Goal: Participate in discussion: Engage in conversation with other users on a specific topic

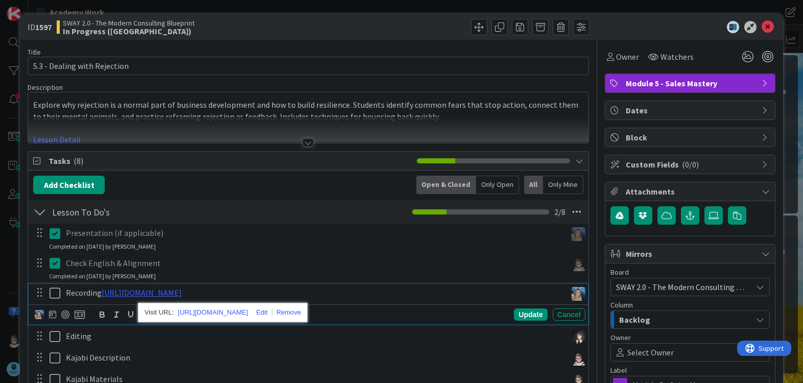
scroll to position [8, 0]
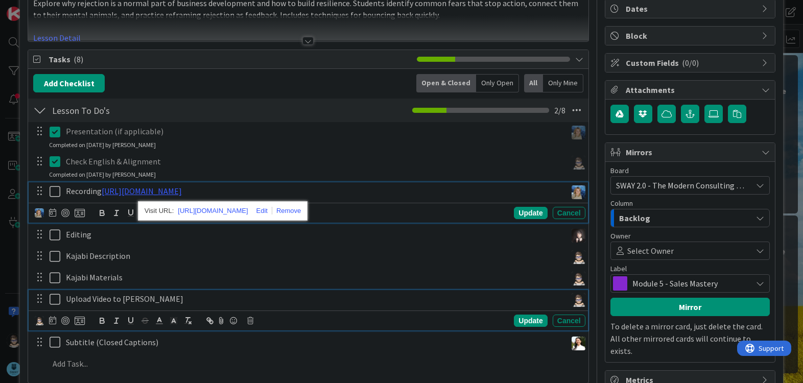
click at [364, 306] on div "Upload Video to [PERSON_NAME]" at bounding box center [314, 299] width 505 height 18
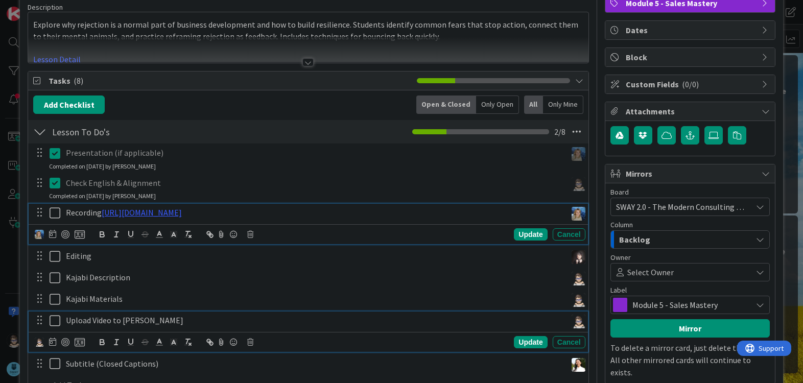
click at [54, 216] on icon at bounding box center [57, 213] width 15 height 12
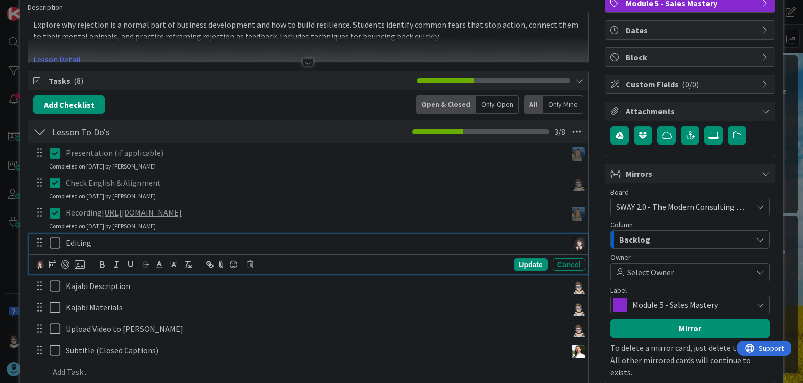
click at [54, 245] on icon at bounding box center [57, 243] width 15 height 12
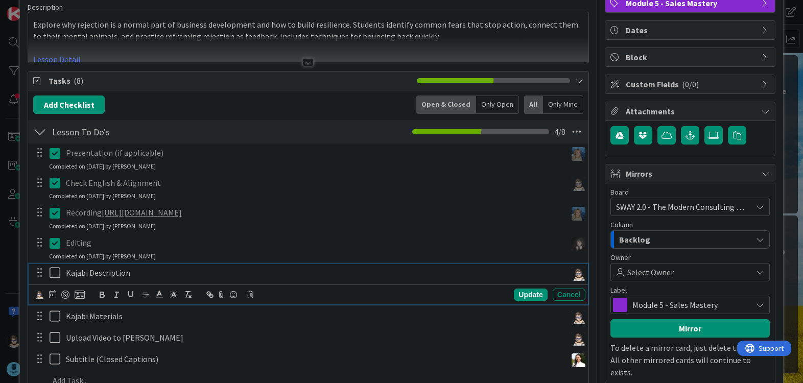
click at [50, 274] on icon at bounding box center [57, 273] width 15 height 12
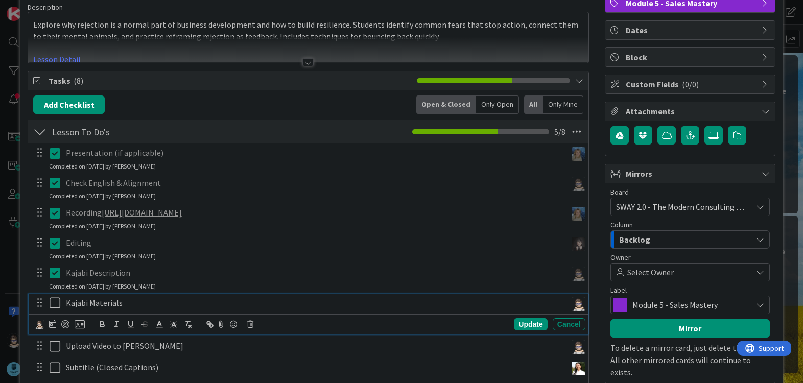
click at [53, 305] on icon at bounding box center [57, 303] width 15 height 12
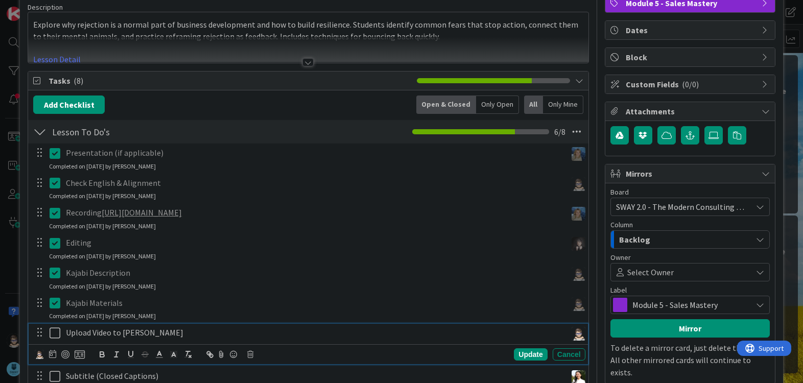
click at [52, 331] on icon at bounding box center [57, 333] width 15 height 12
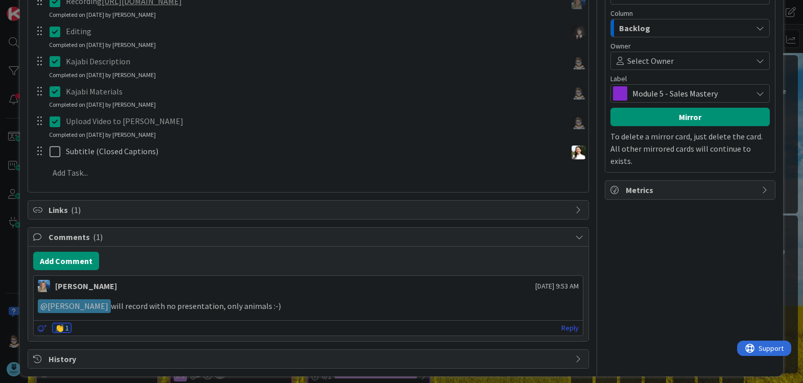
scroll to position [299, 0]
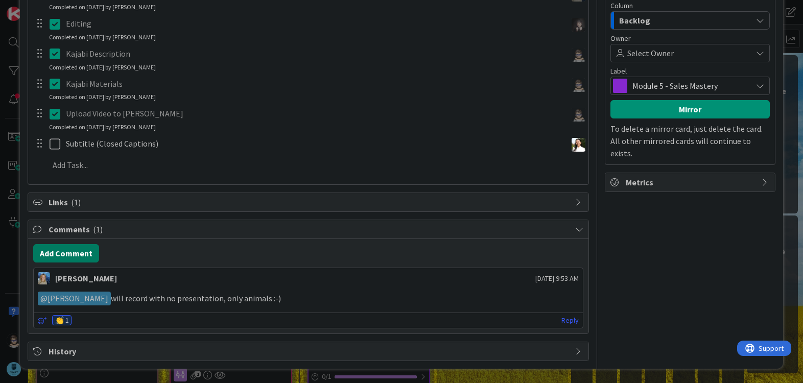
click at [75, 253] on button "Add Comment" at bounding box center [66, 253] width 66 height 18
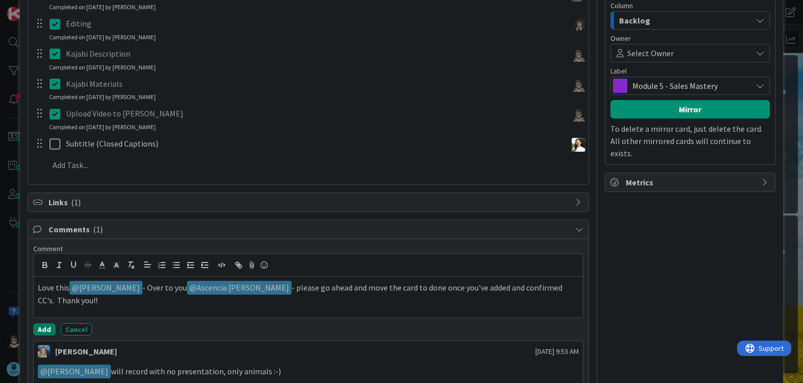
click at [45, 328] on button "Add" at bounding box center [44, 329] width 22 height 12
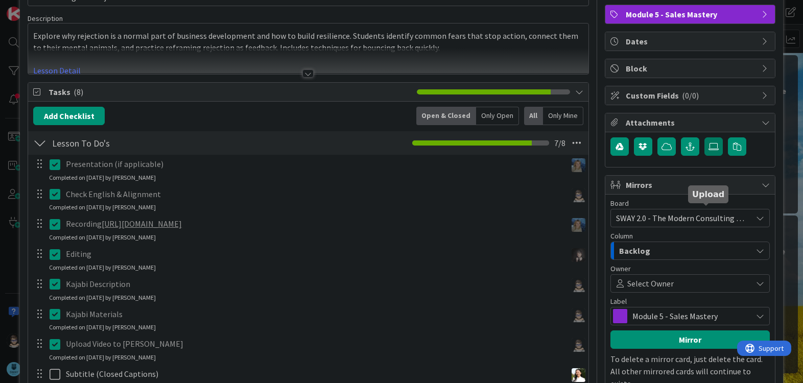
scroll to position [0, 0]
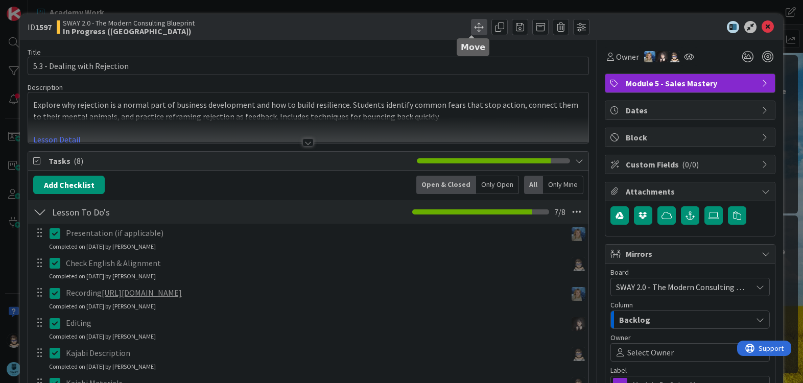
click at [473, 31] on span at bounding box center [479, 27] width 16 height 16
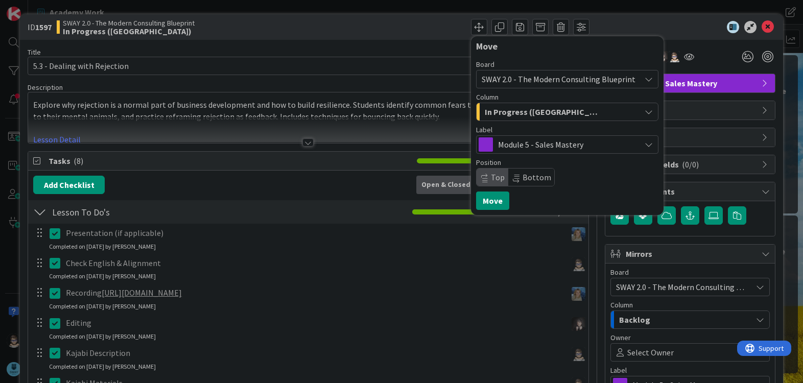
click at [573, 114] on div "In Progress ([GEOGRAPHIC_DATA])" at bounding box center [561, 112] width 158 height 16
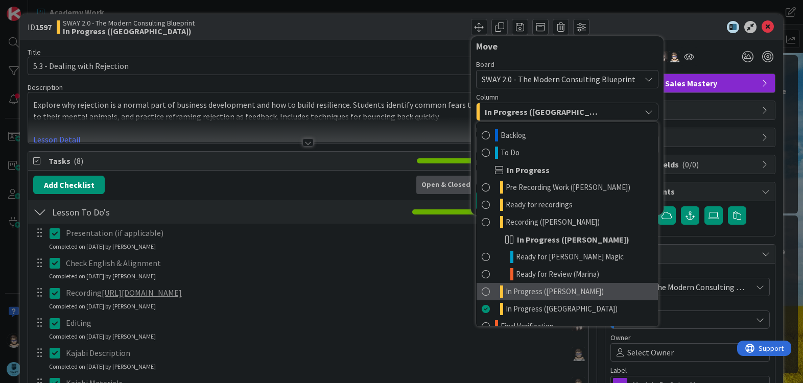
click at [605, 291] on link "In Progress ([PERSON_NAME])" at bounding box center [567, 291] width 181 height 17
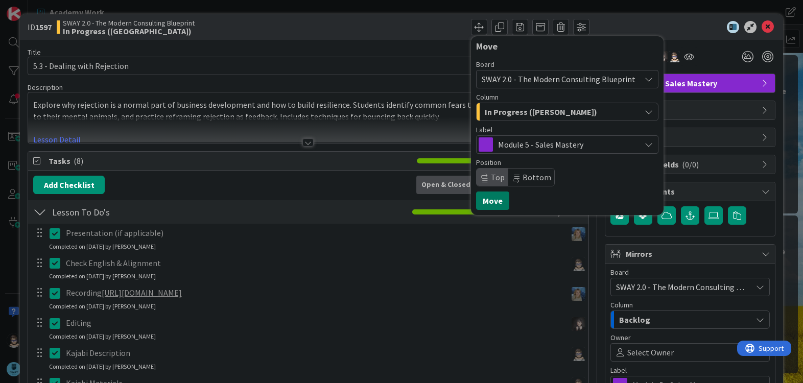
click at [486, 199] on button "Move" at bounding box center [492, 201] width 33 height 18
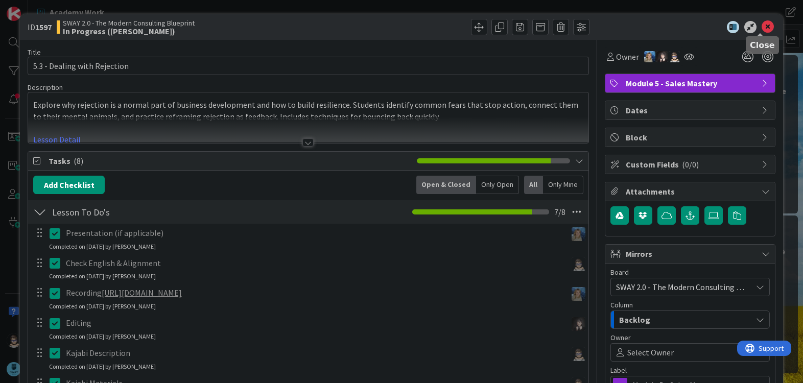
click at [762, 29] on icon at bounding box center [768, 27] width 12 height 12
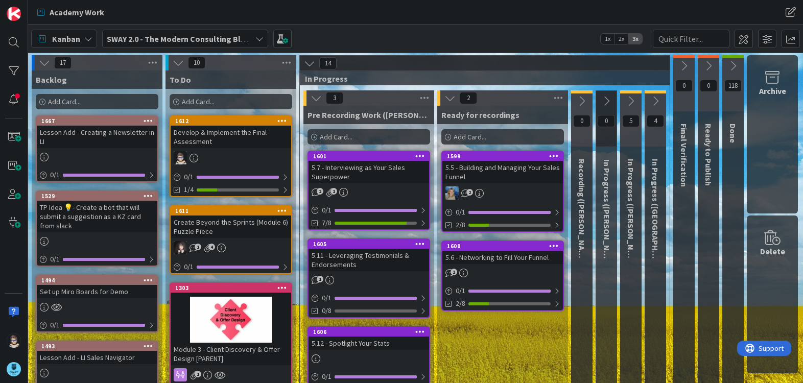
click at [663, 103] on button at bounding box center [655, 101] width 21 height 15
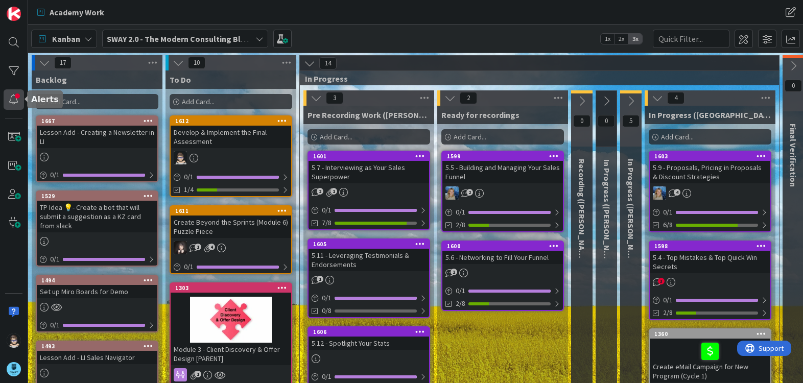
click at [12, 101] on div at bounding box center [14, 99] width 20 height 20
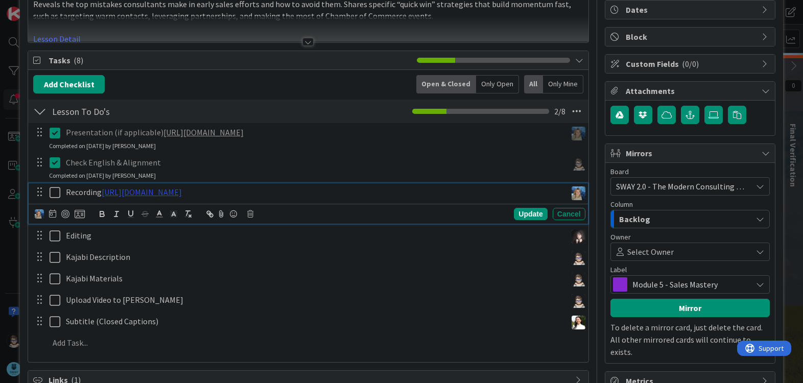
click at [182, 197] on link "https://www.veed.io/view/96276dfb-8275-4ec2-9154-1e612d899cc3?panel=share" at bounding box center [142, 192] width 80 height 10
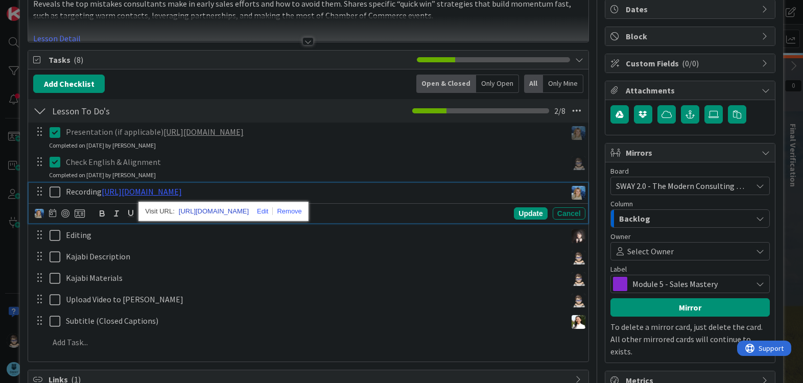
click at [249, 210] on link "https://www.veed.io/view/96276dfb-8275-4ec2-9154-1e612d899cc3?panel=share" at bounding box center [214, 211] width 70 height 13
